Goal: Navigation & Orientation: Find specific page/section

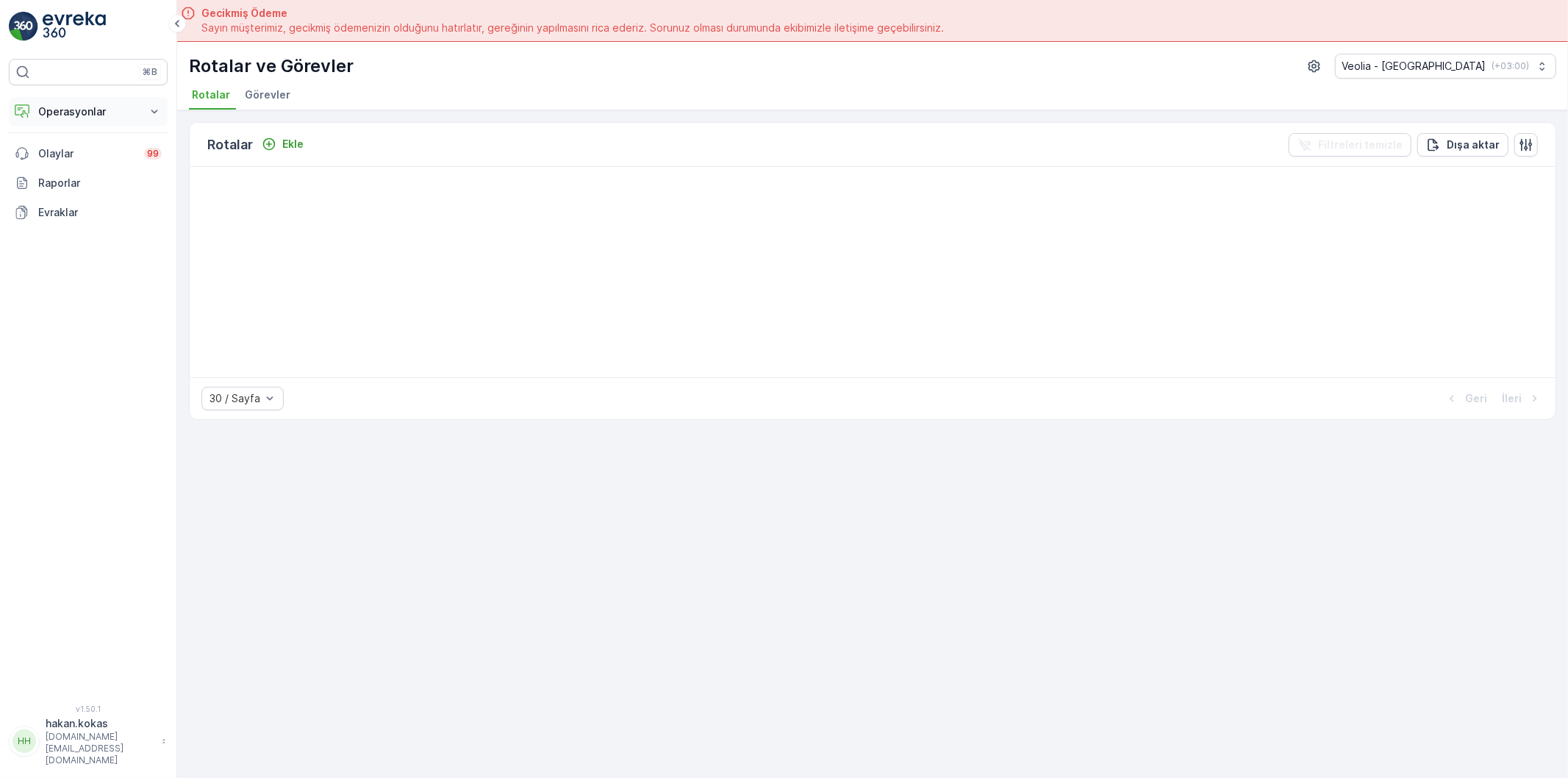
click at [151, 111] on icon at bounding box center [155, 111] width 7 height 3
click at [97, 177] on p "Rotalar & Görevler" at bounding box center [83, 177] width 91 height 15
